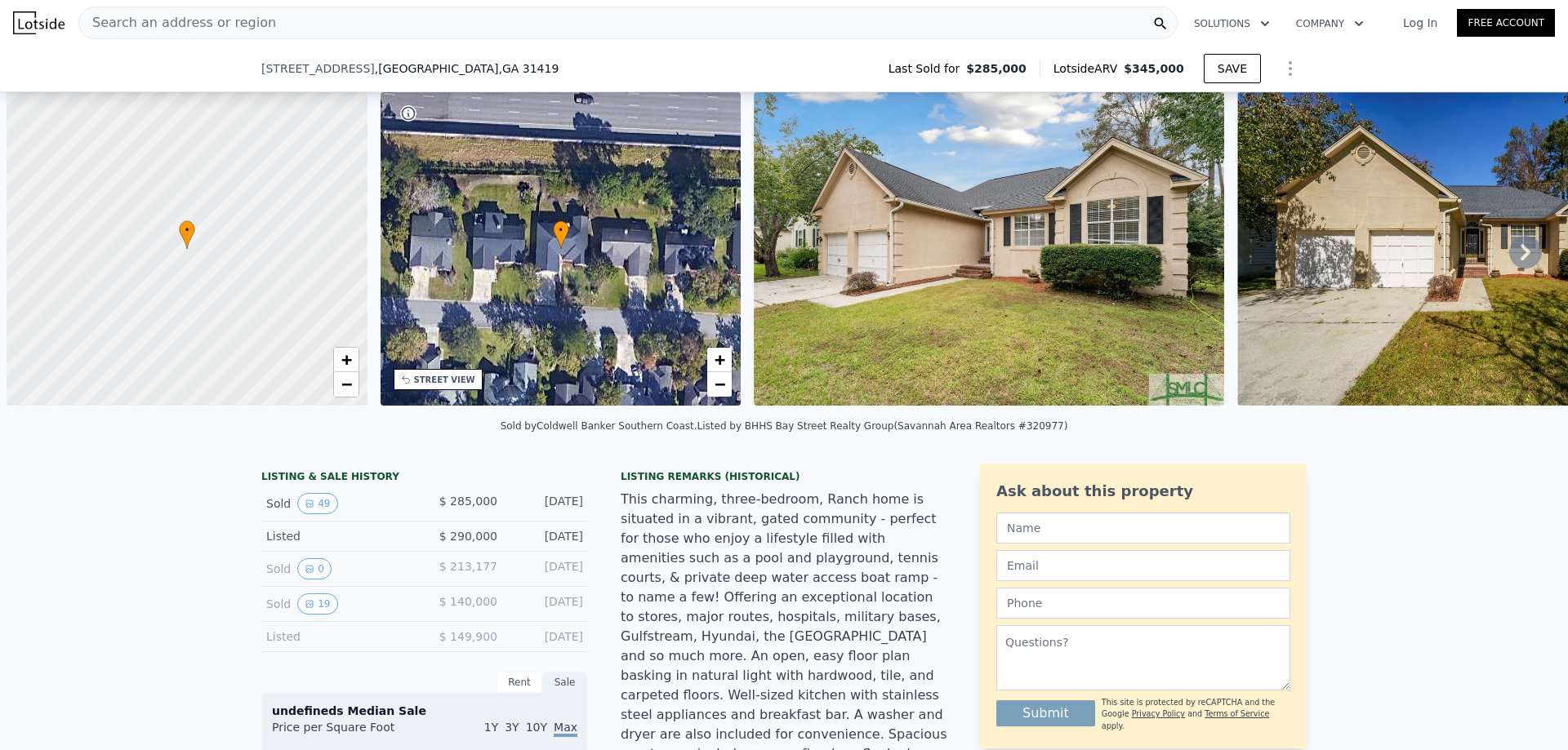
scroll to position [0, 7]
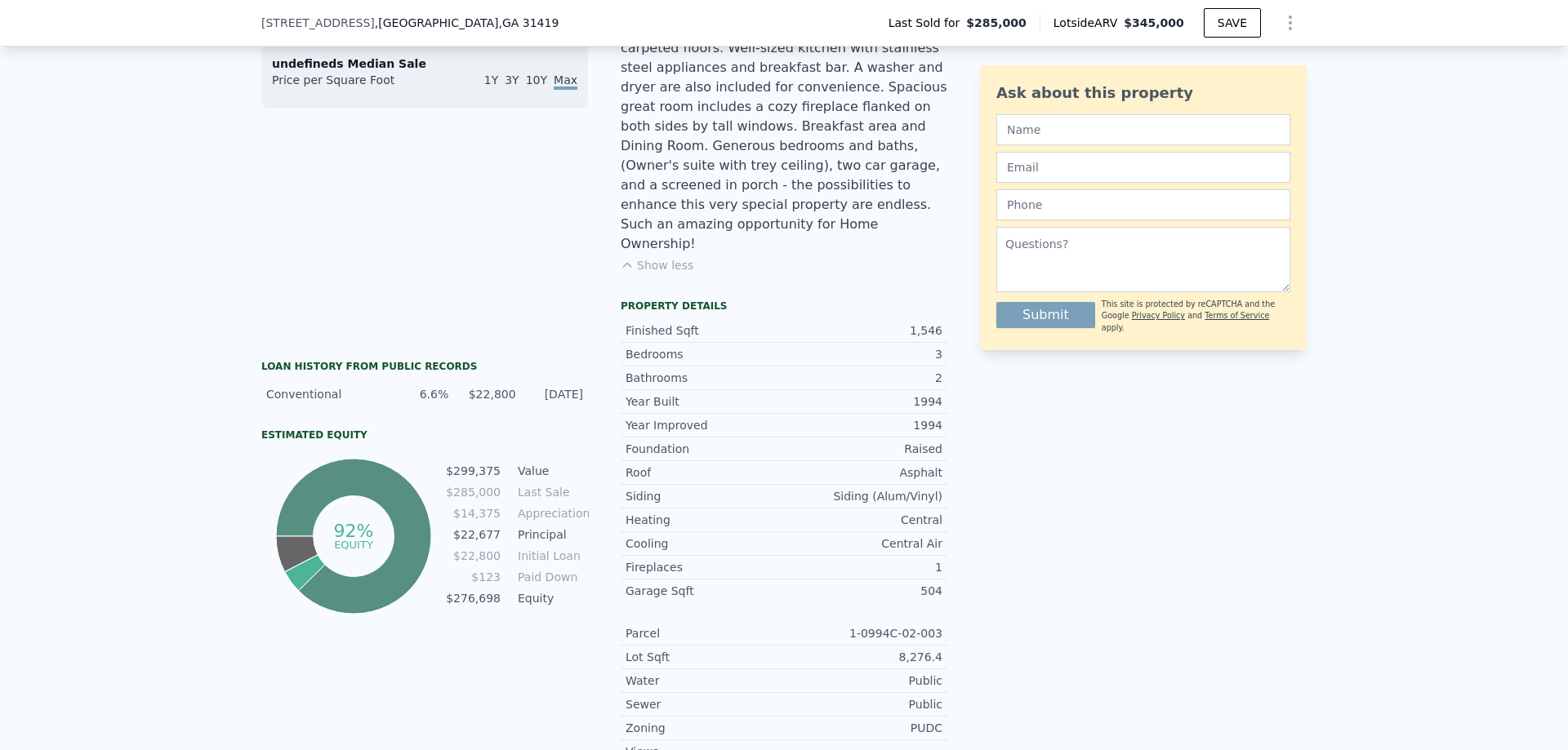
click at [290, 24] on span "[STREET_ADDRESS]" at bounding box center [317, 22] width 114 height 16
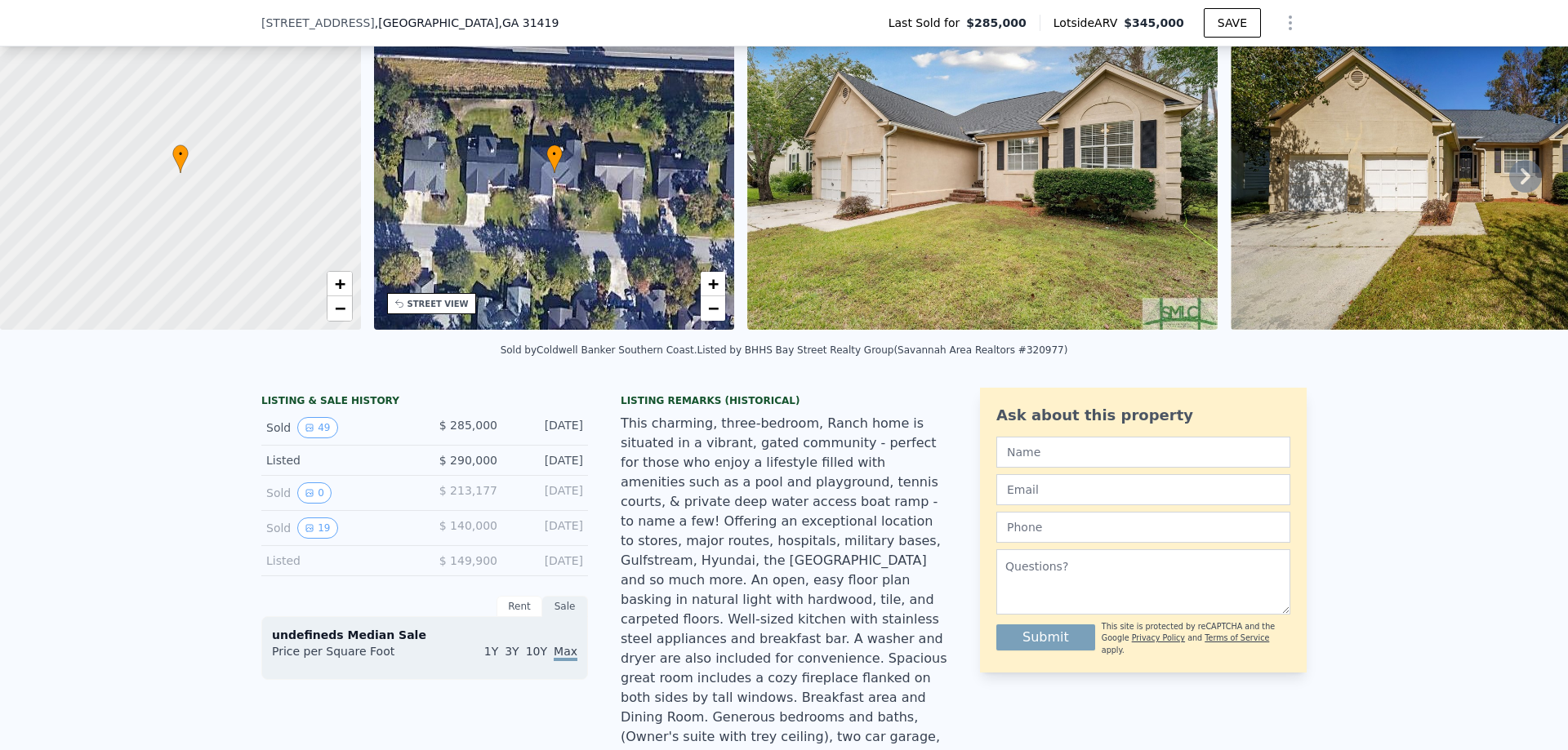
type input "$ 346,000"
type input "$ 23,517"
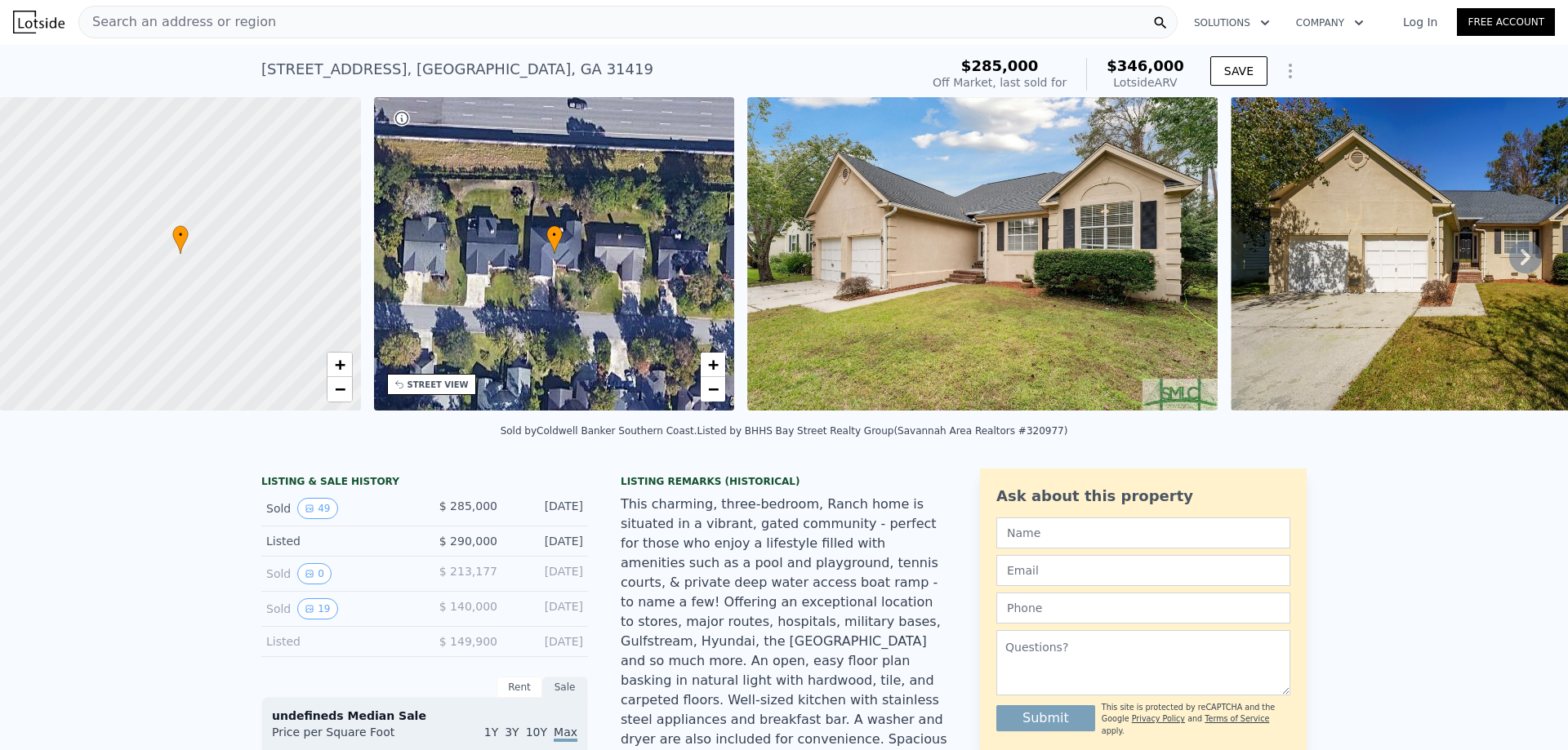
scroll to position [0, 0]
click at [276, 29] on div "Search an address or region" at bounding box center [628, 23] width 1099 height 33
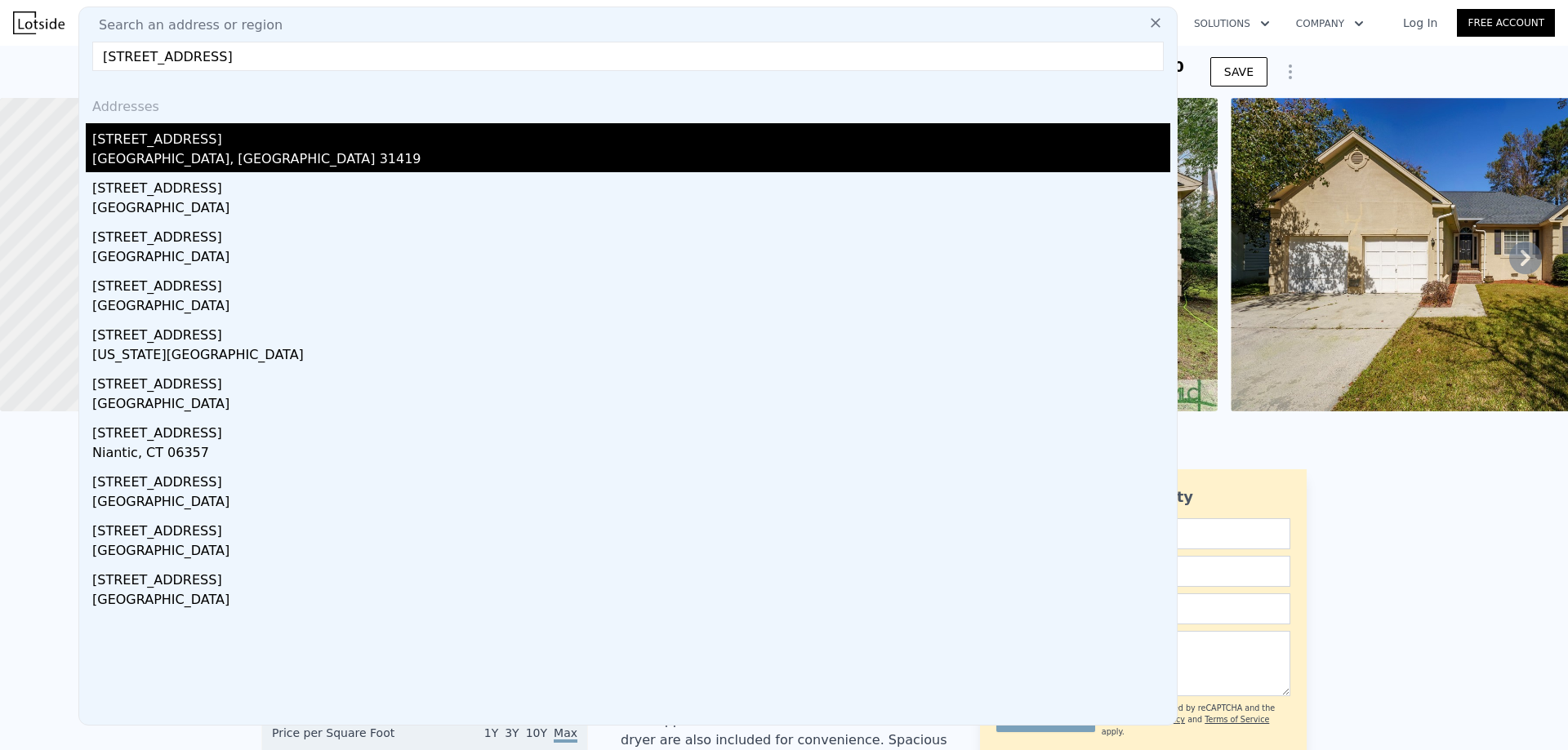
type input "[STREET_ADDRESS]"
click at [159, 146] on div "[STREET_ADDRESS]" at bounding box center [631, 136] width 1077 height 26
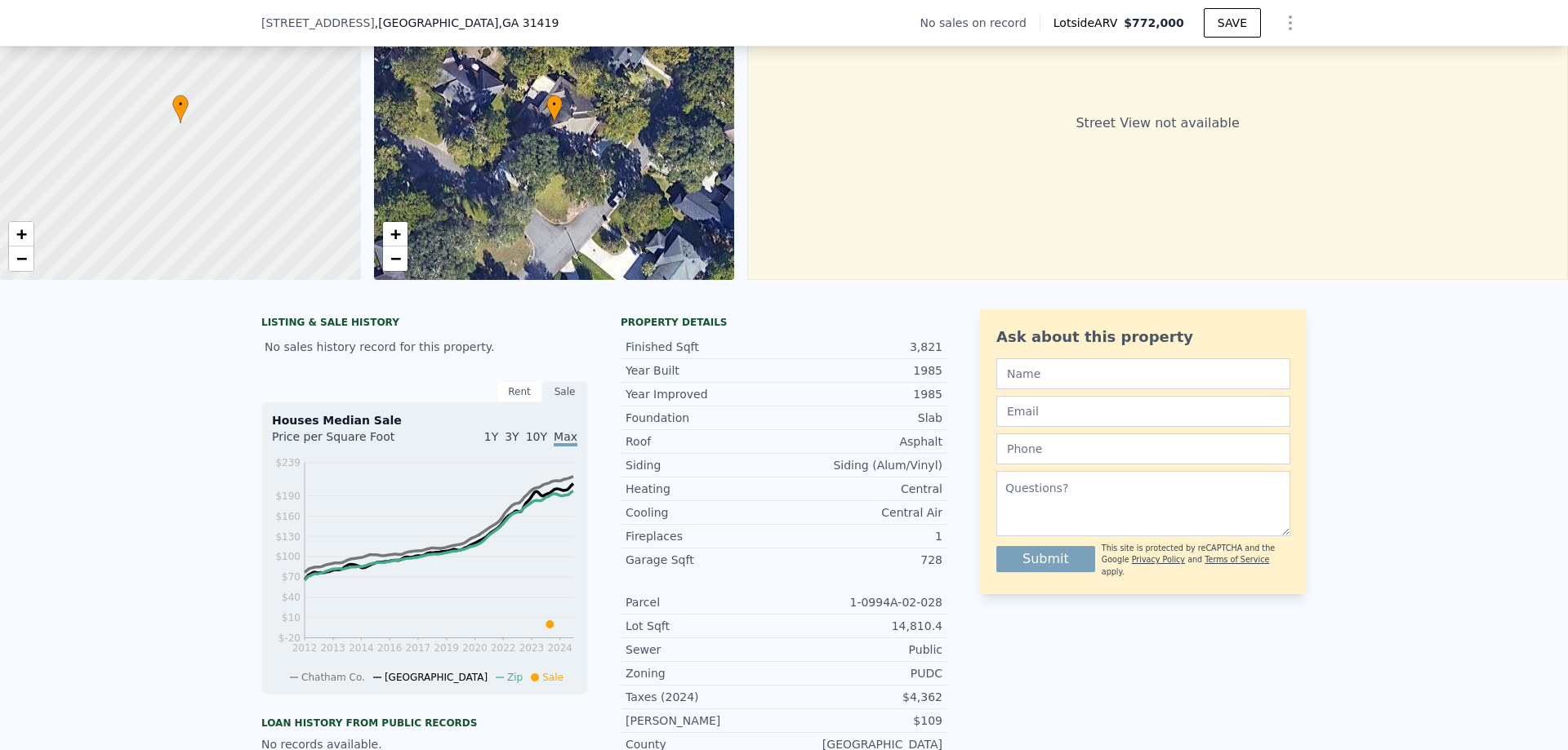
scroll to position [6, 0]
